Goal: Information Seeking & Learning: Compare options

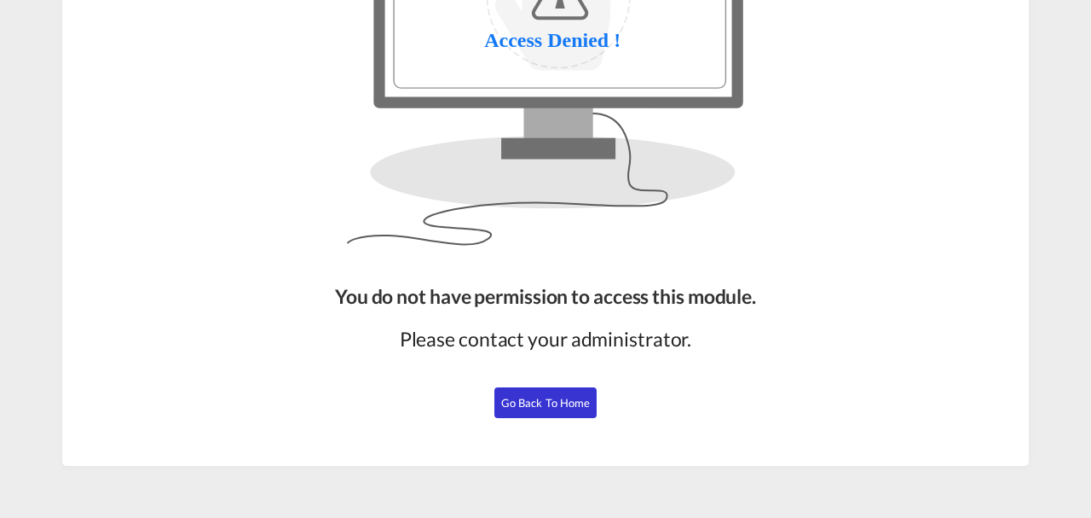
click at [520, 413] on button "Go Back to Home" at bounding box center [546, 402] width 102 height 31
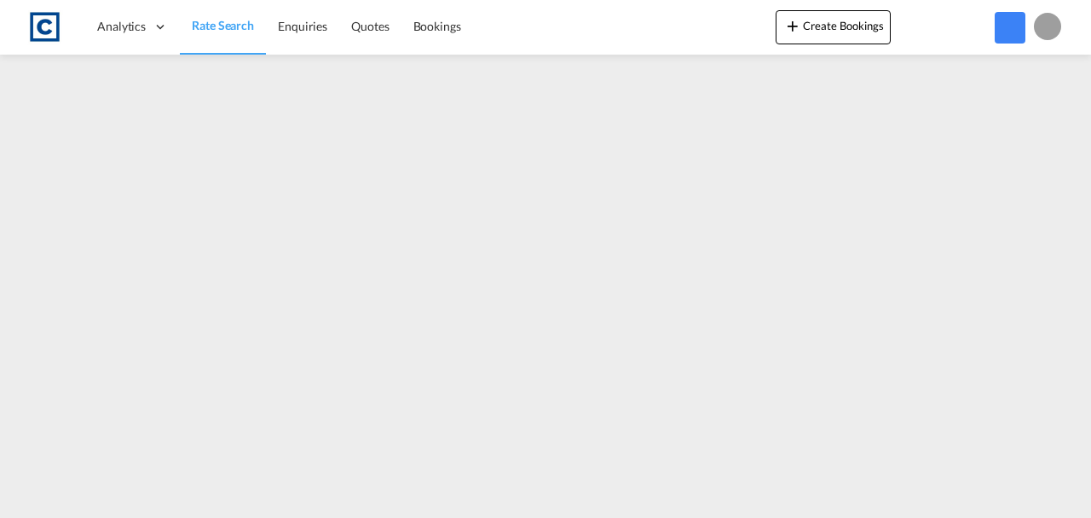
scroll to position [207, 0]
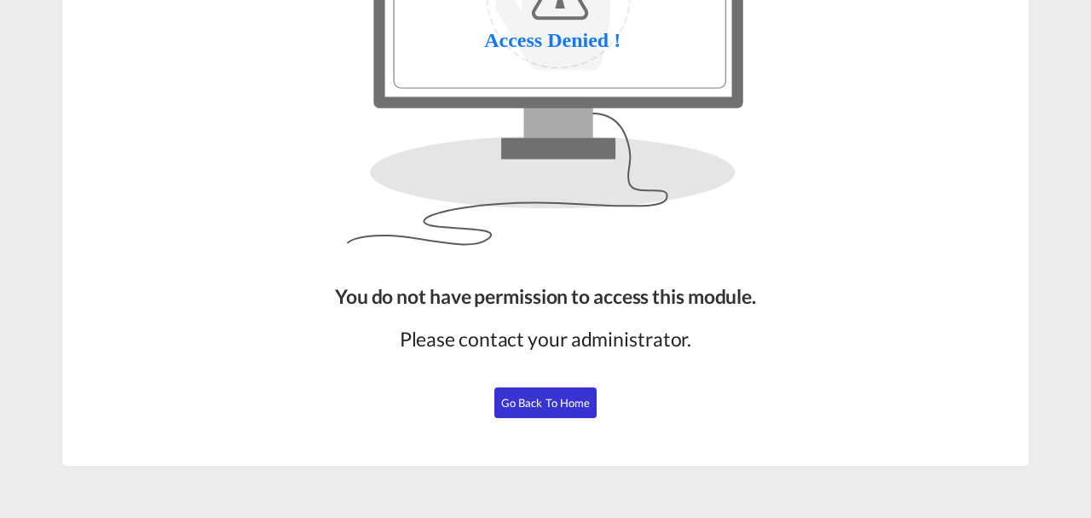
click at [545, 393] on button "Go Back to Home" at bounding box center [546, 402] width 102 height 31
